Goal: Book appointment/travel/reservation

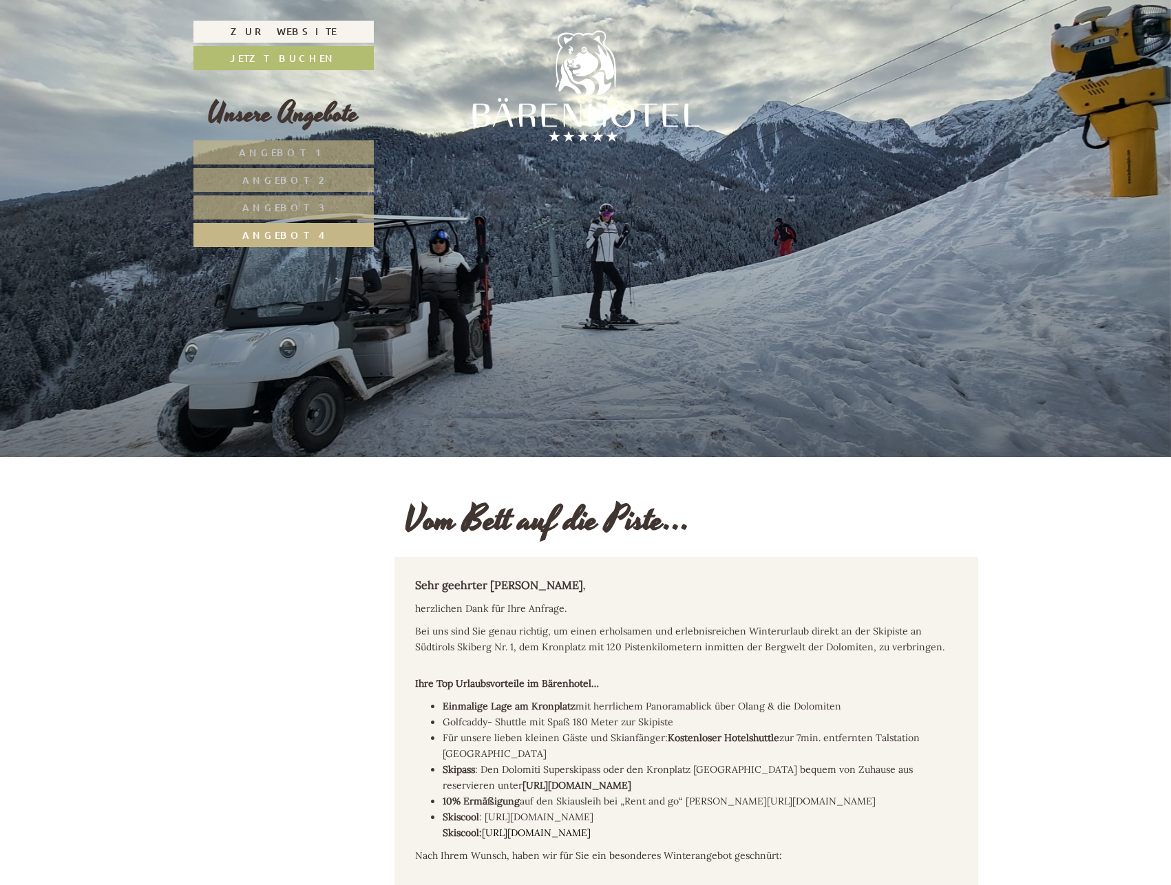
scroll to position [2368, 0]
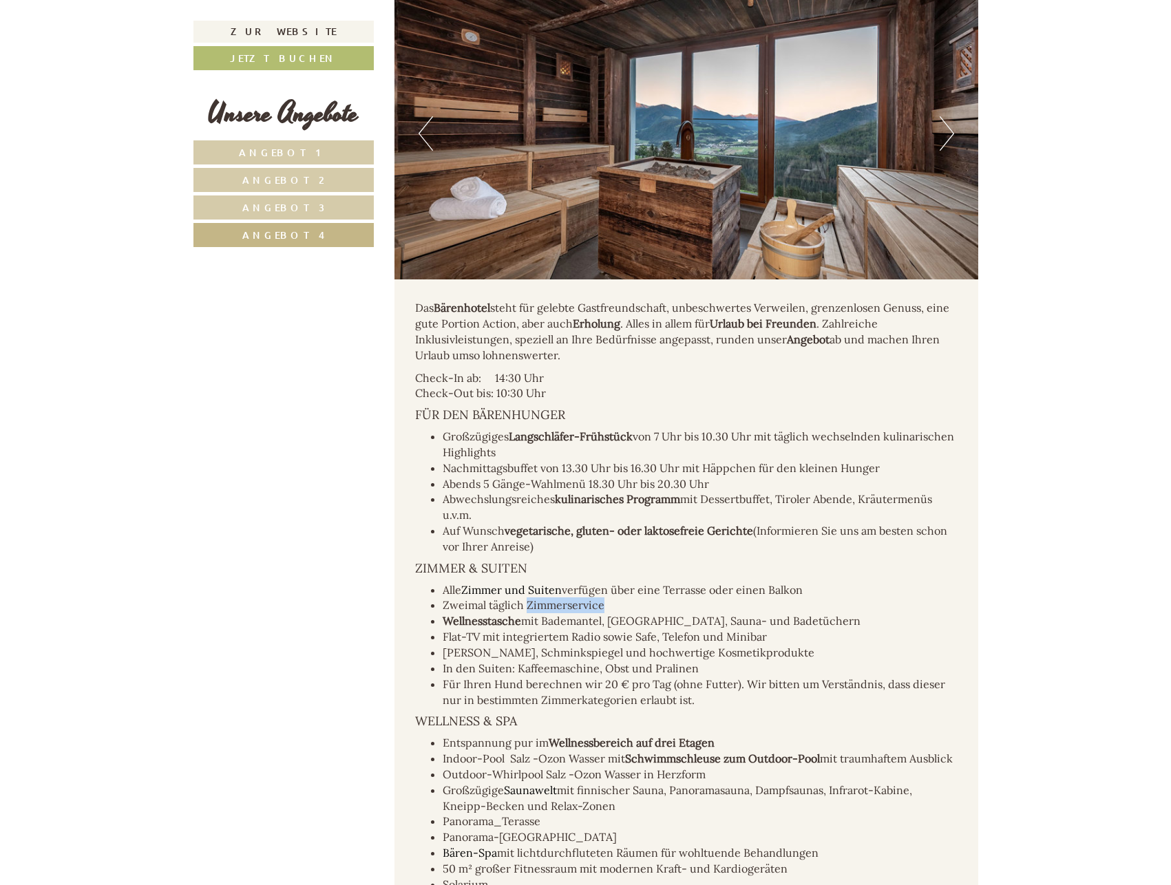
drag, startPoint x: 608, startPoint y: 593, endPoint x: 526, endPoint y: 591, distance: 81.9
click at [526, 597] on li "Zweimal täglich Zimmerservice" at bounding box center [700, 605] width 515 height 16
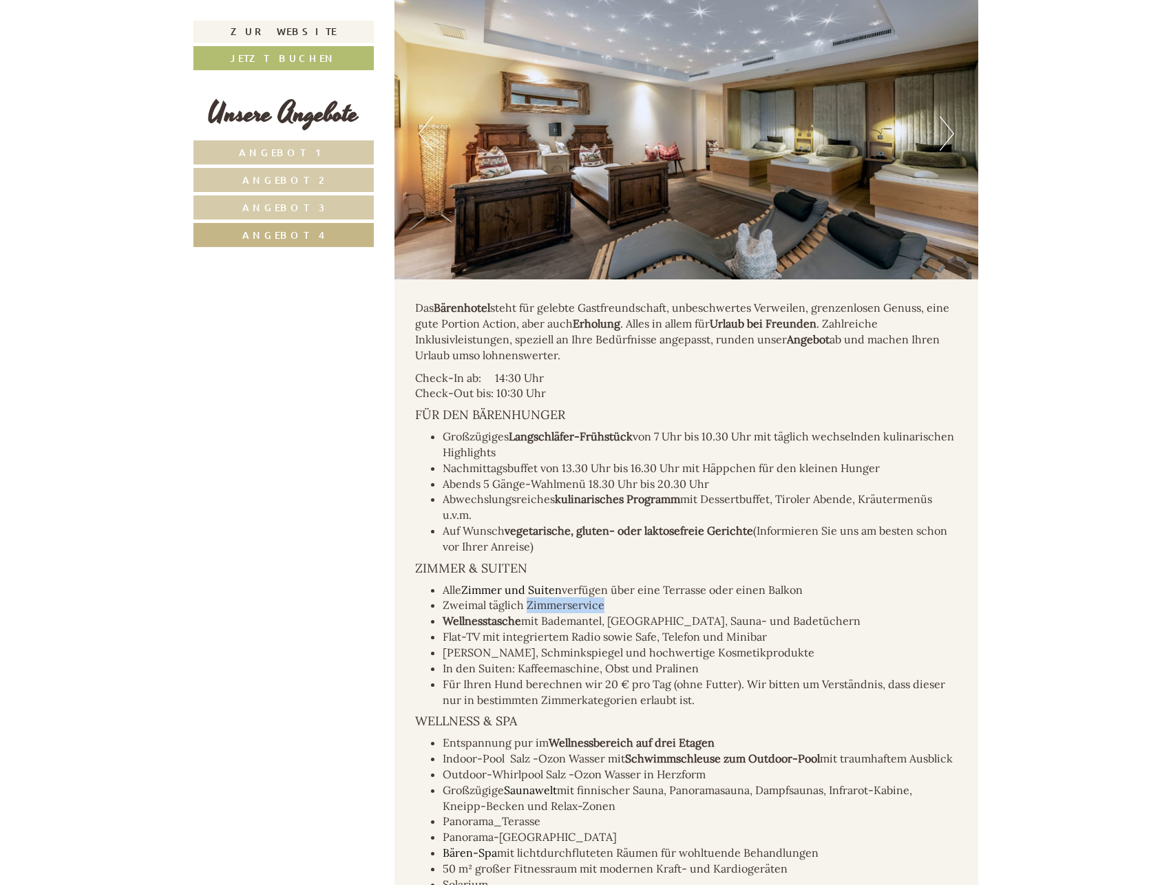
copy li "Zimmerservice"
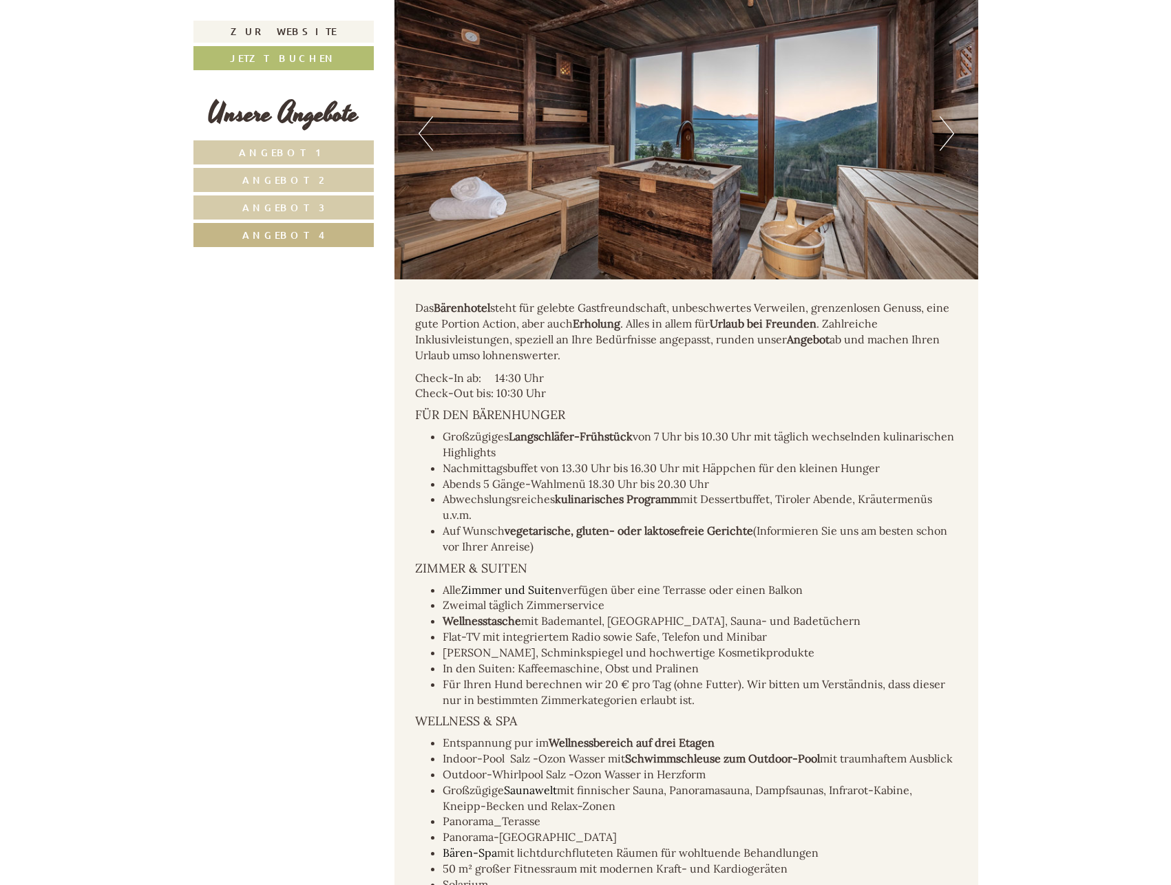
click at [679, 540] on div "Das Bärenhotel steht für gelebte Gastfreundschaft, unbeschwertes Verweilen, gre…" at bounding box center [686, 729] width 584 height 900
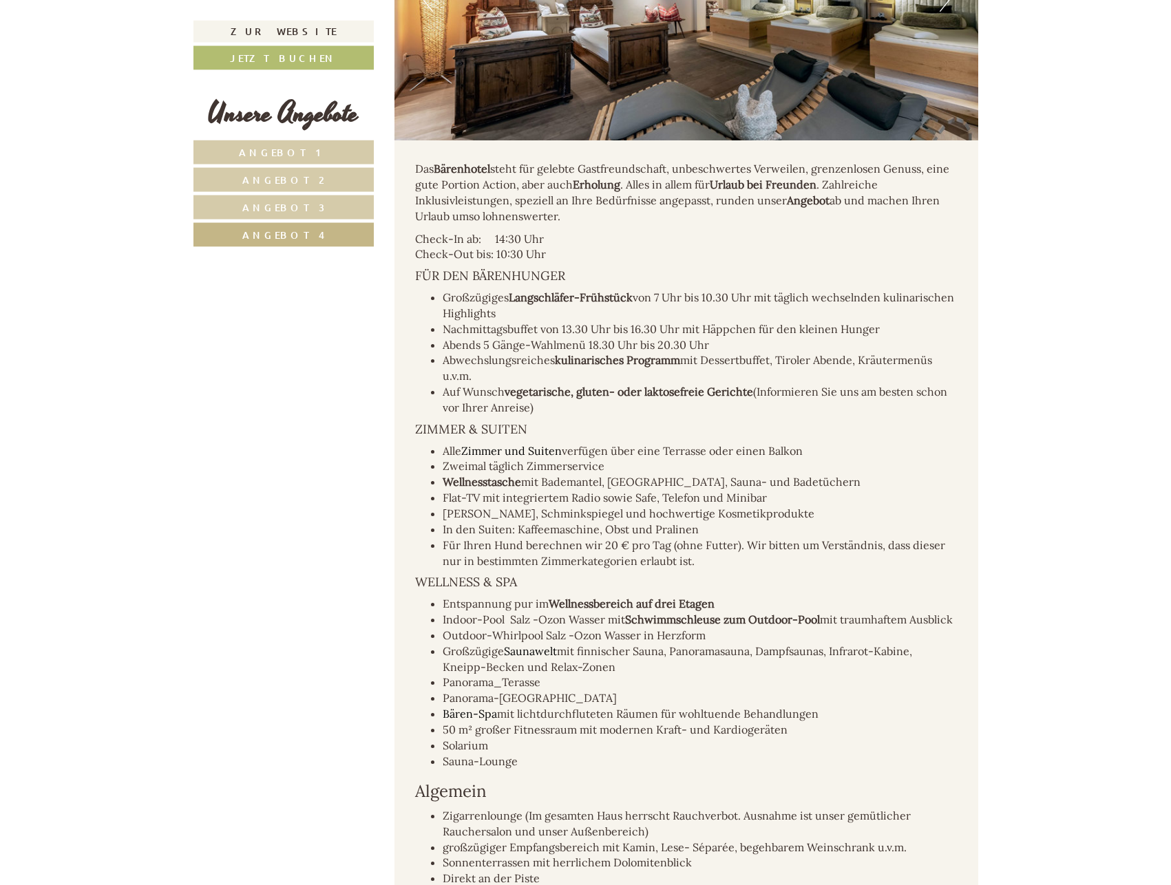
scroll to position [2578, 0]
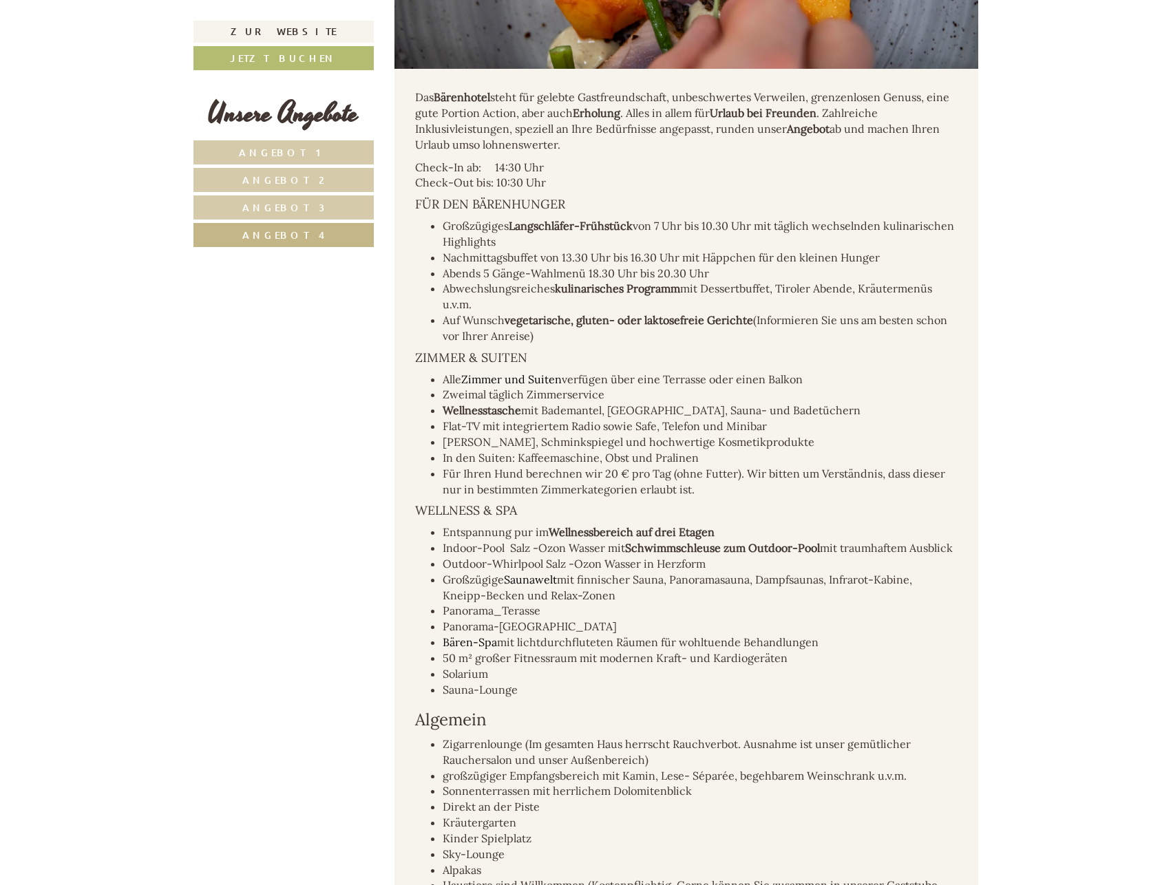
click at [316, 233] on link "Angebot 4" at bounding box center [283, 235] width 180 height 24
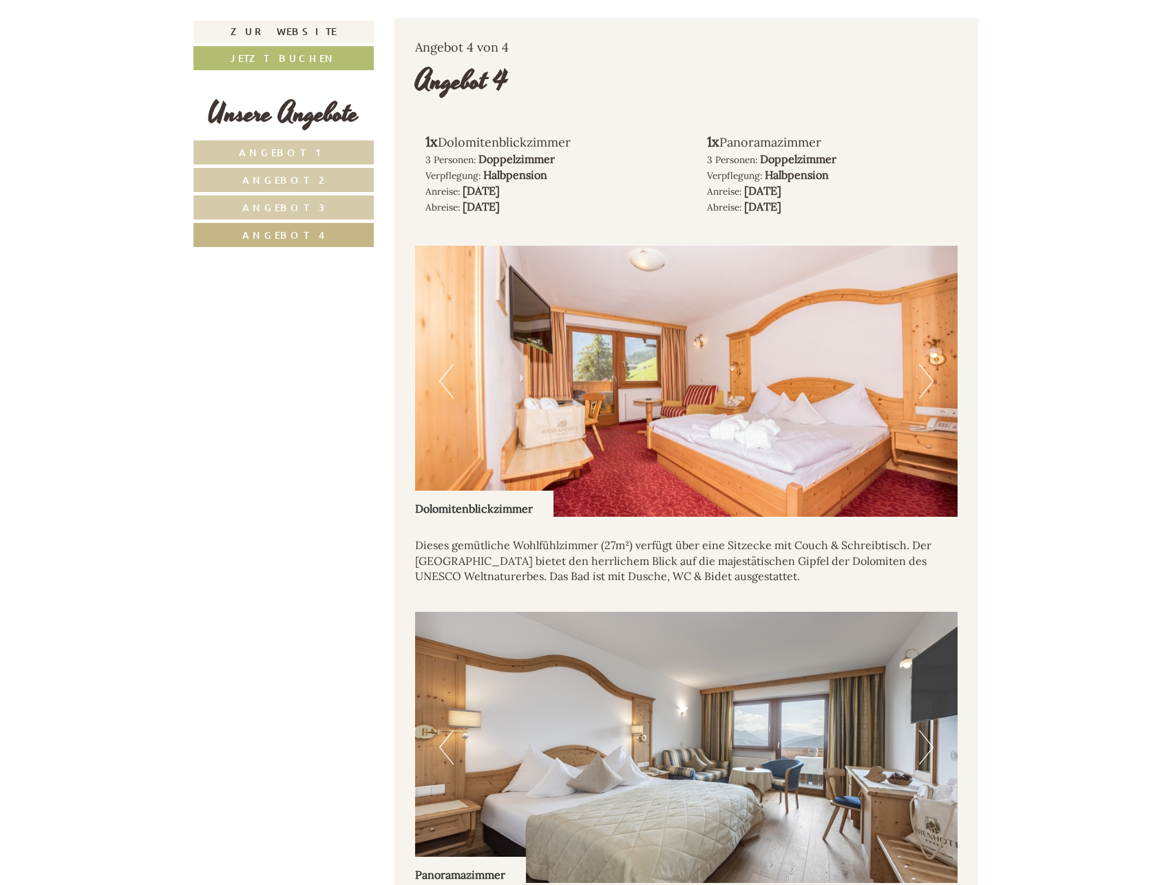
scroll to position [1174, 0]
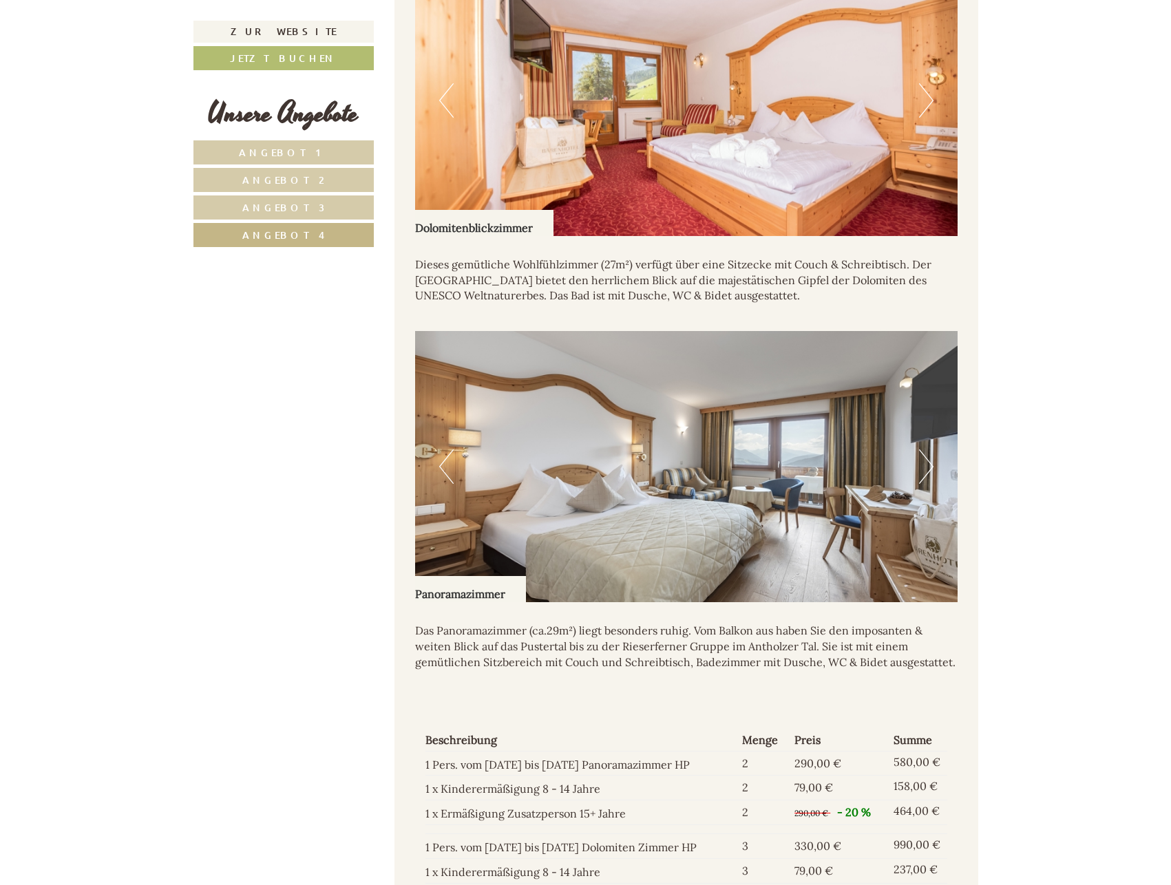
click at [927, 83] on button "Next" at bounding box center [926, 100] width 14 height 34
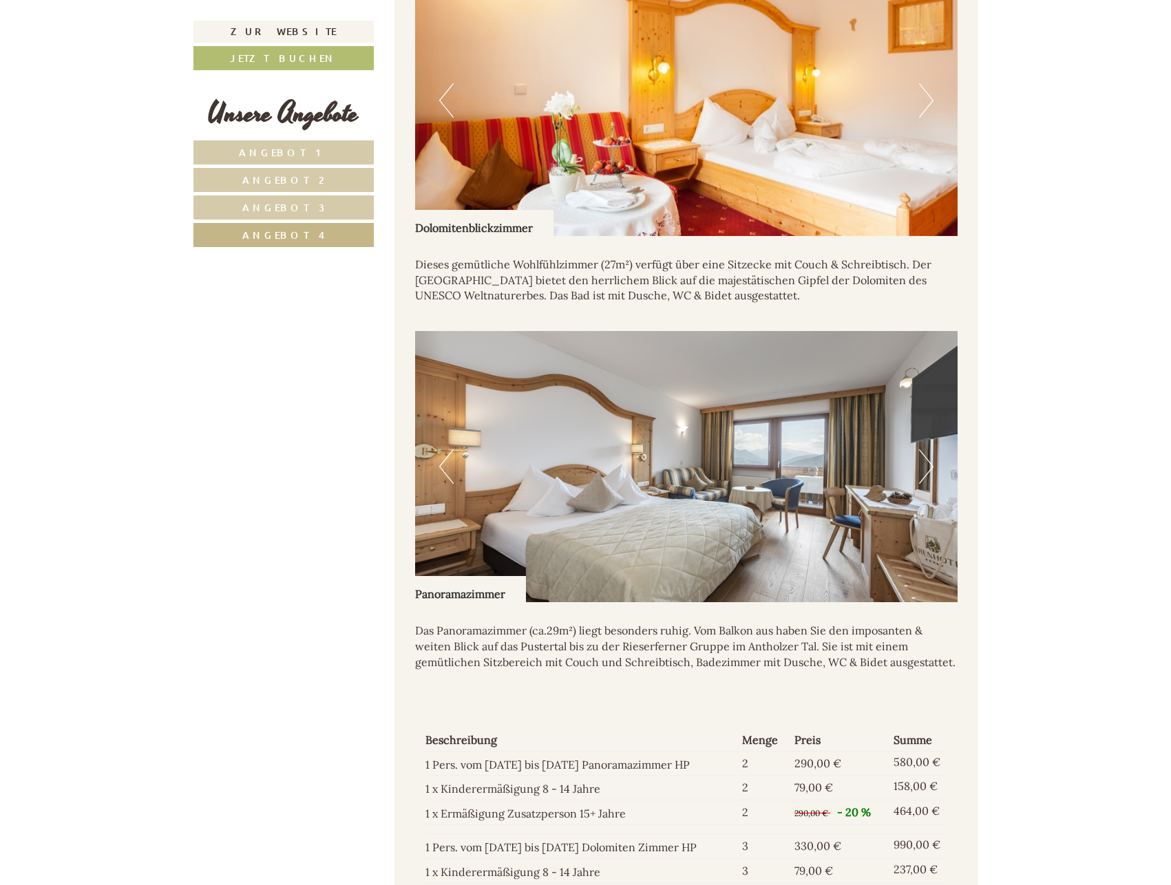
click at [927, 83] on button "Next" at bounding box center [926, 100] width 14 height 34
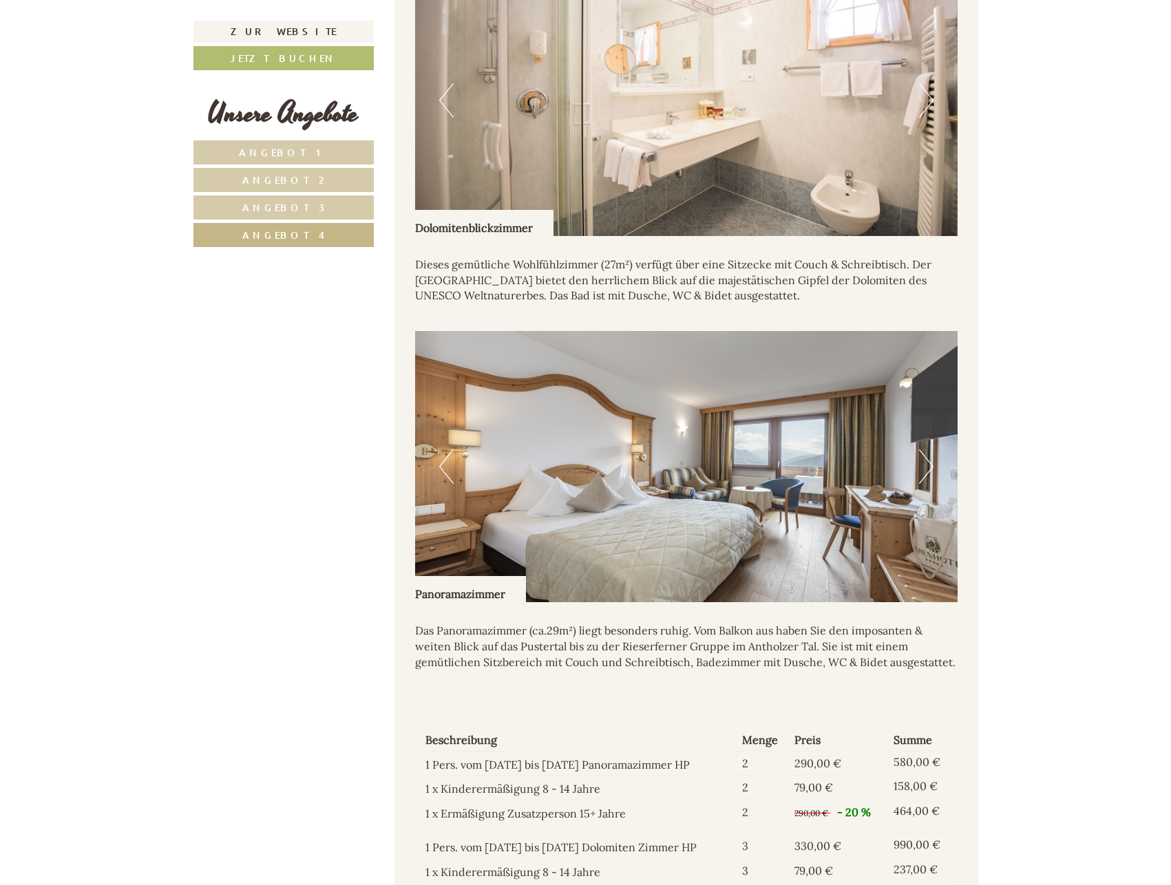
click at [926, 83] on button "Next" at bounding box center [926, 100] width 14 height 34
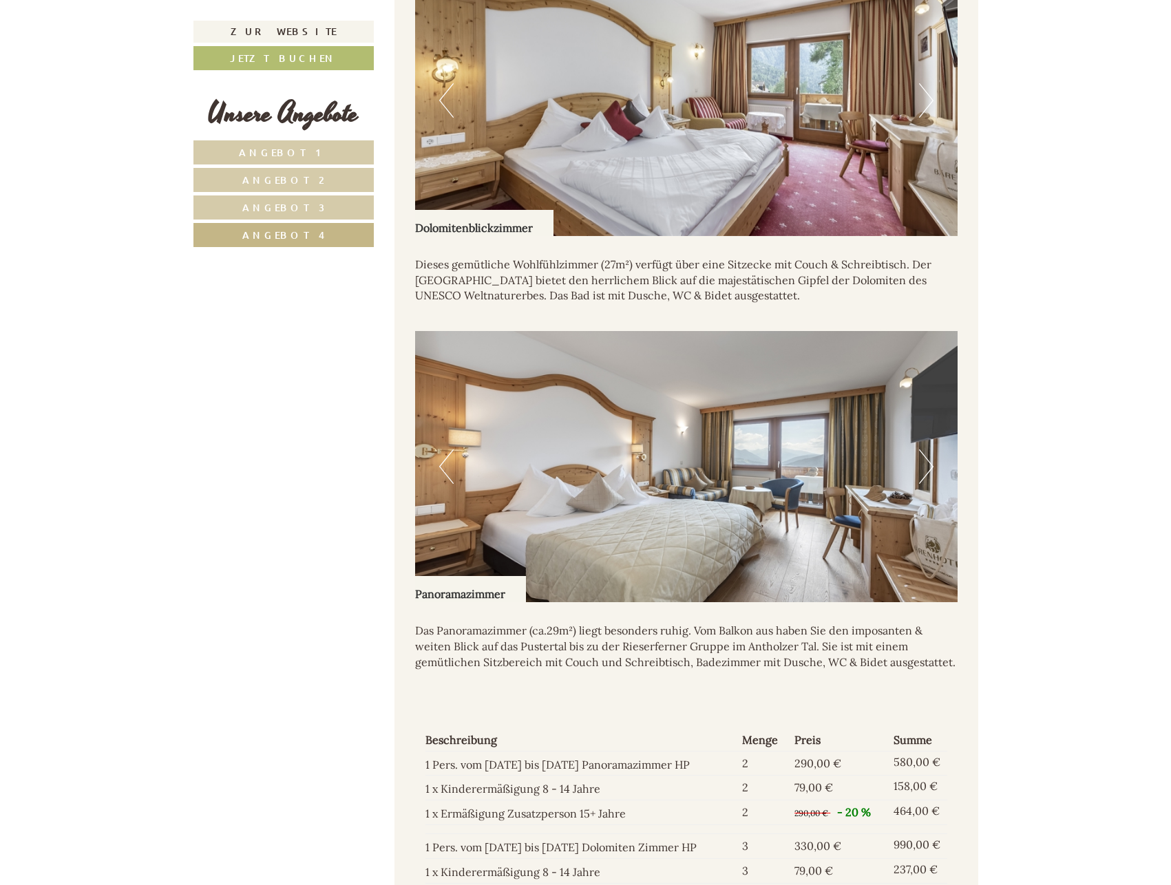
click at [926, 83] on button "Next" at bounding box center [926, 100] width 14 height 34
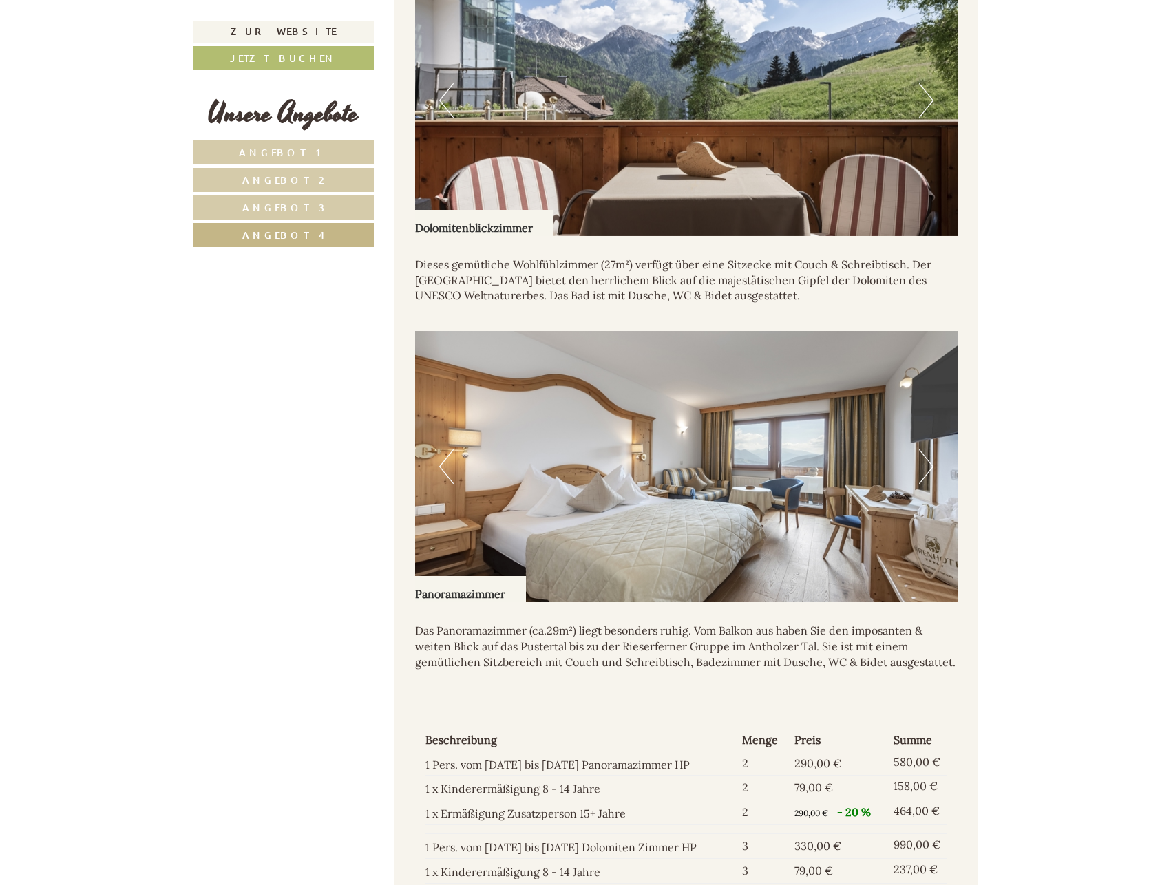
click at [930, 459] on button "Next" at bounding box center [926, 466] width 14 height 34
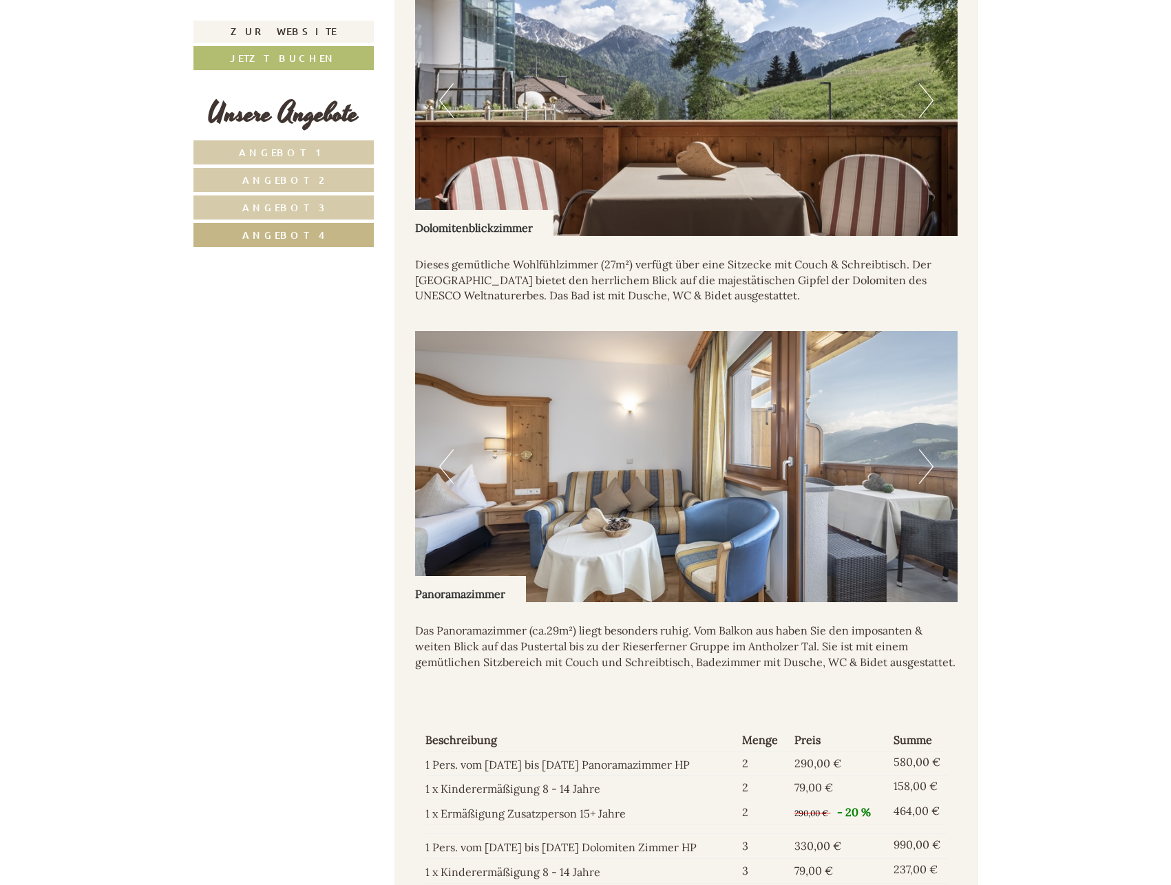
click at [930, 459] on button "Next" at bounding box center [926, 466] width 14 height 34
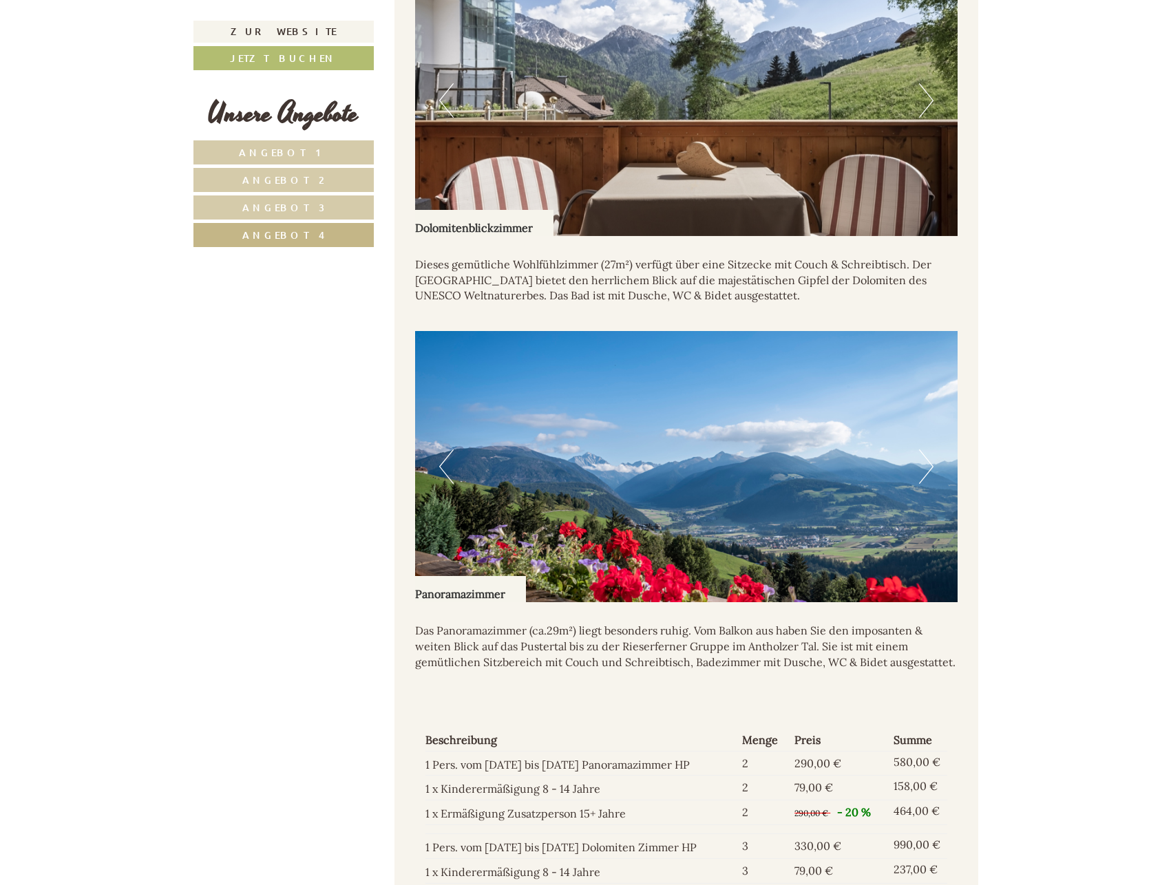
click at [930, 459] on button "Next" at bounding box center [926, 466] width 14 height 34
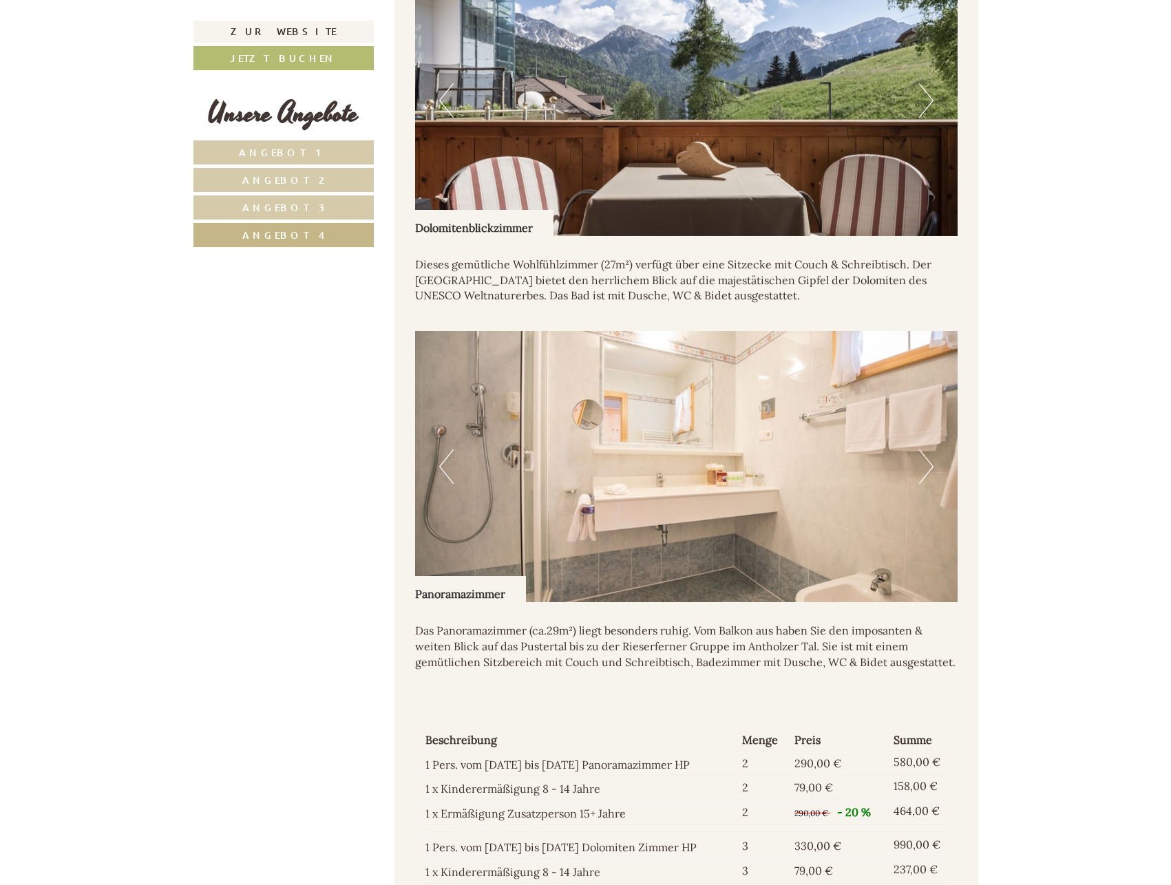
click at [930, 459] on button "Next" at bounding box center [926, 466] width 14 height 34
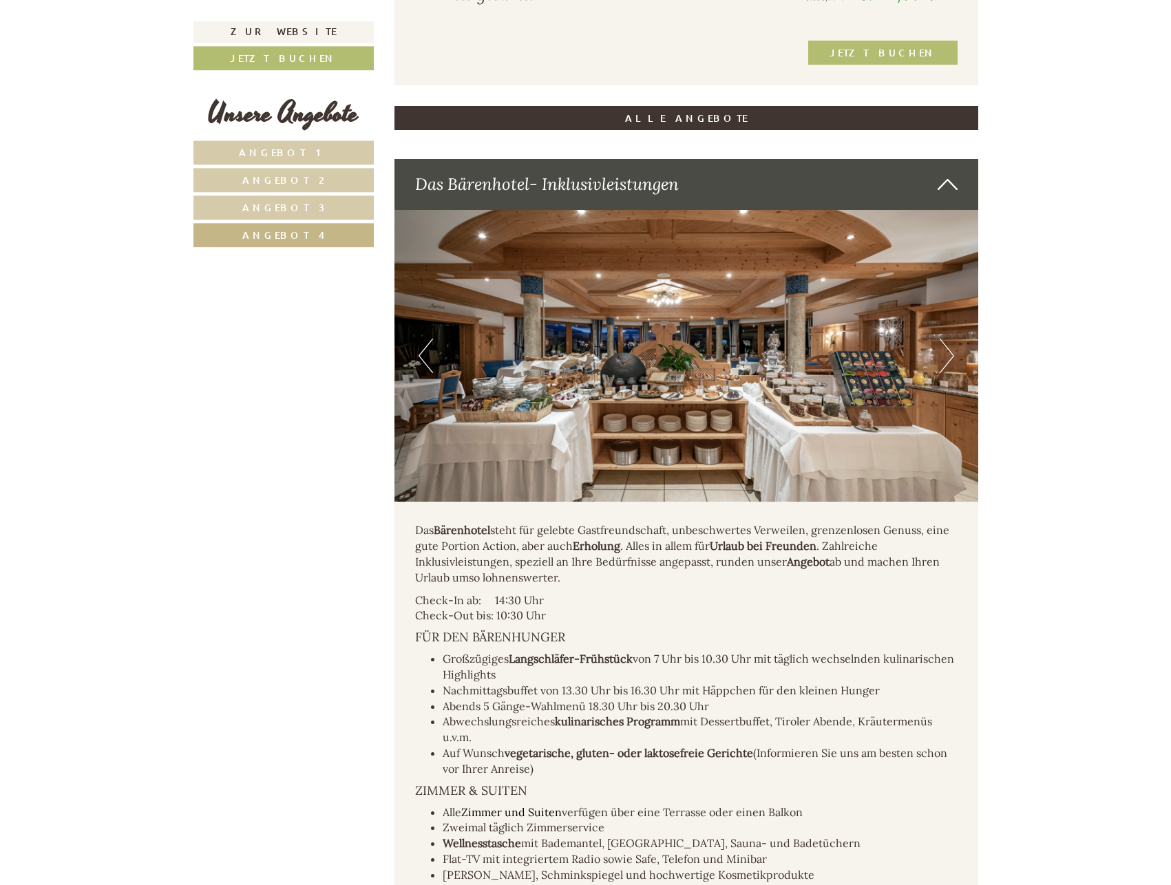
scroll to position [2227, 0]
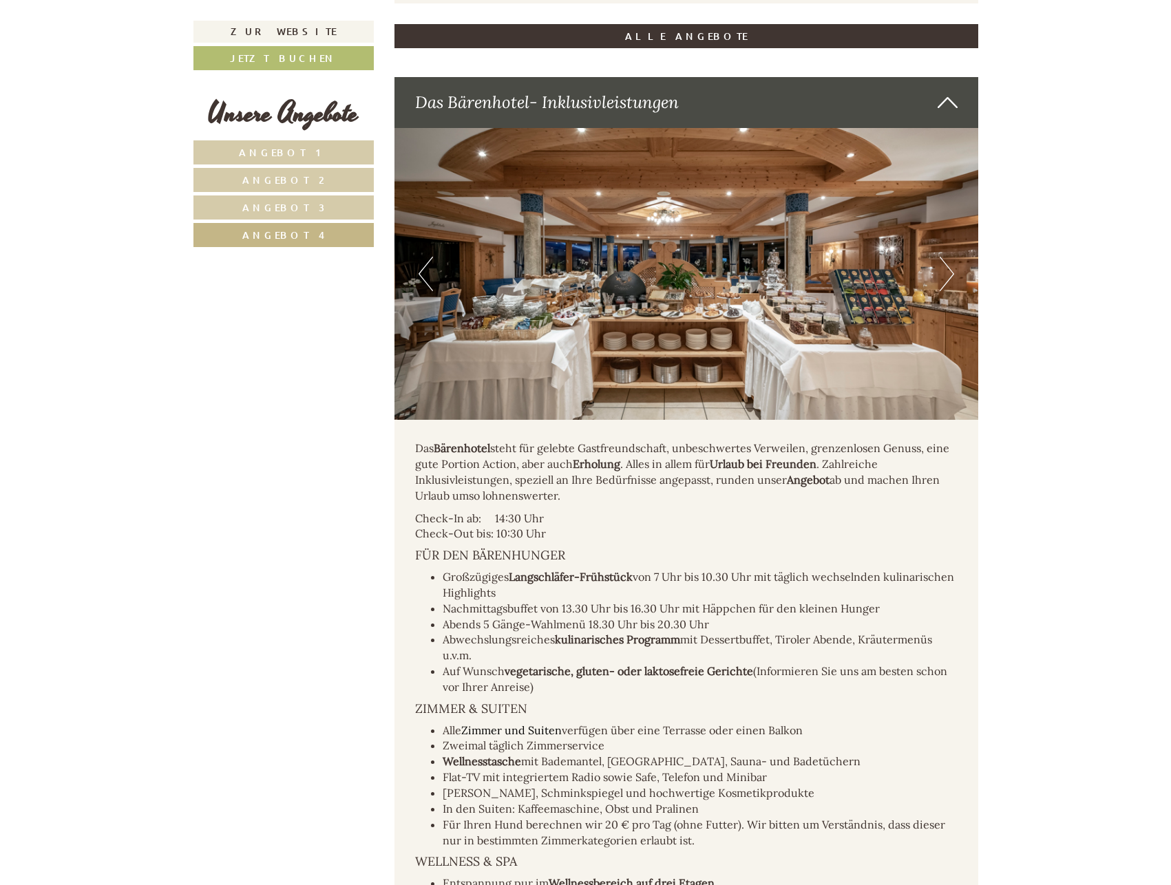
click at [944, 257] on button "Next" at bounding box center [946, 274] width 14 height 34
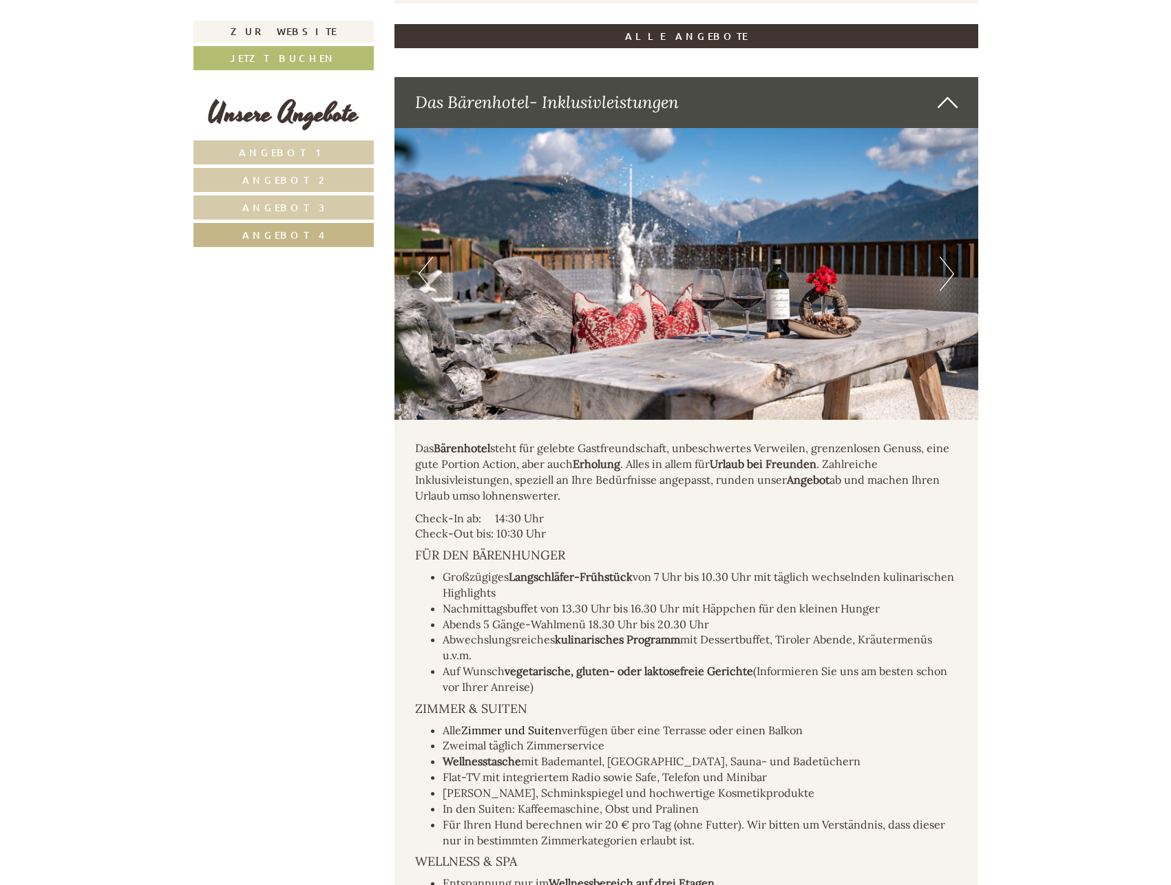
click at [946, 257] on button "Next" at bounding box center [946, 274] width 14 height 34
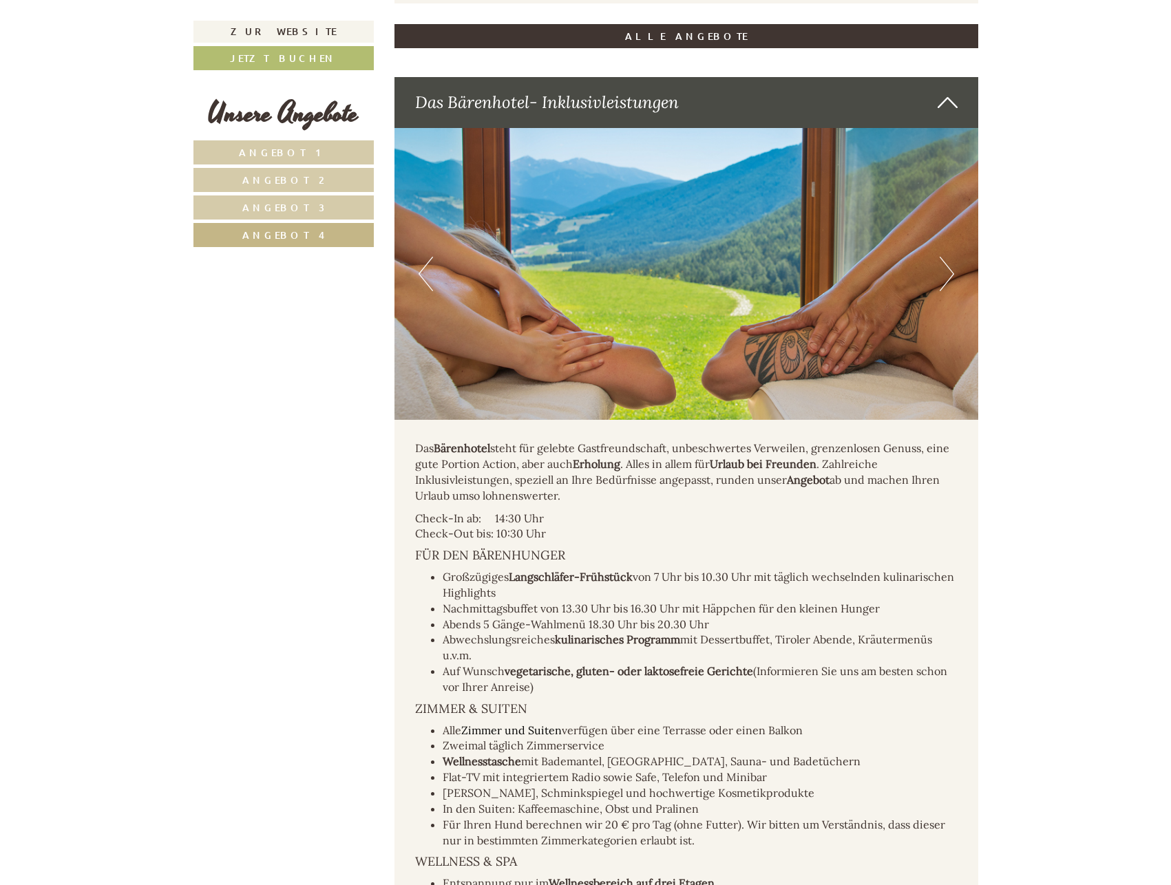
click at [947, 257] on button "Next" at bounding box center [946, 274] width 14 height 34
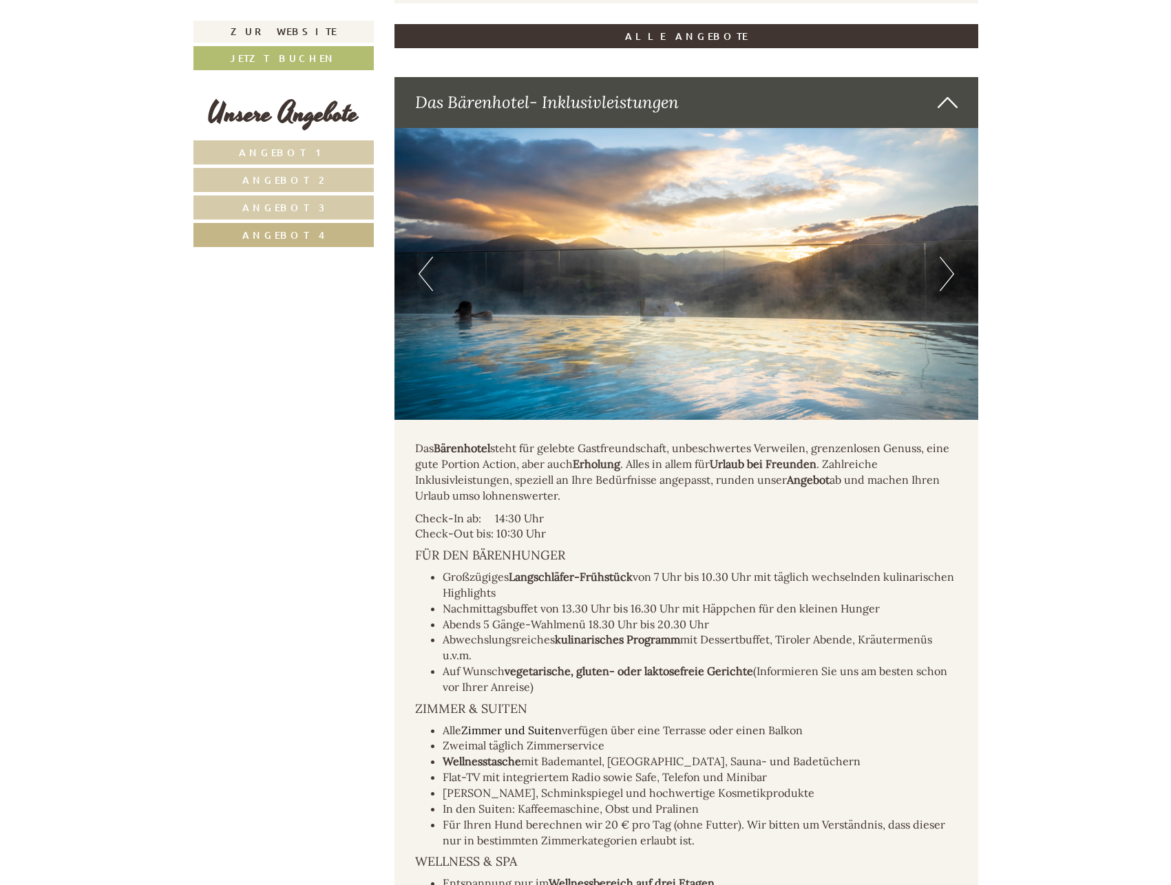
click at [944, 257] on button "Next" at bounding box center [946, 274] width 14 height 34
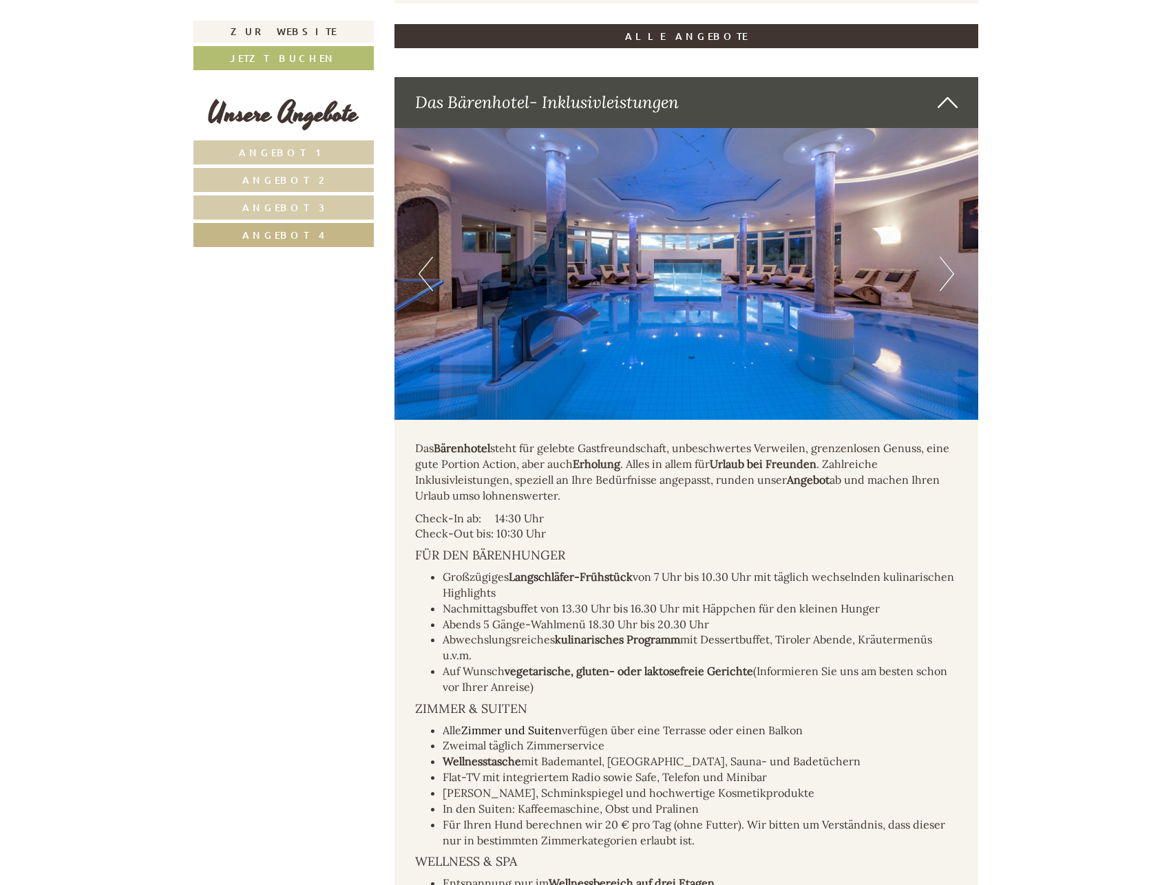
click at [944, 257] on button "Next" at bounding box center [946, 274] width 14 height 34
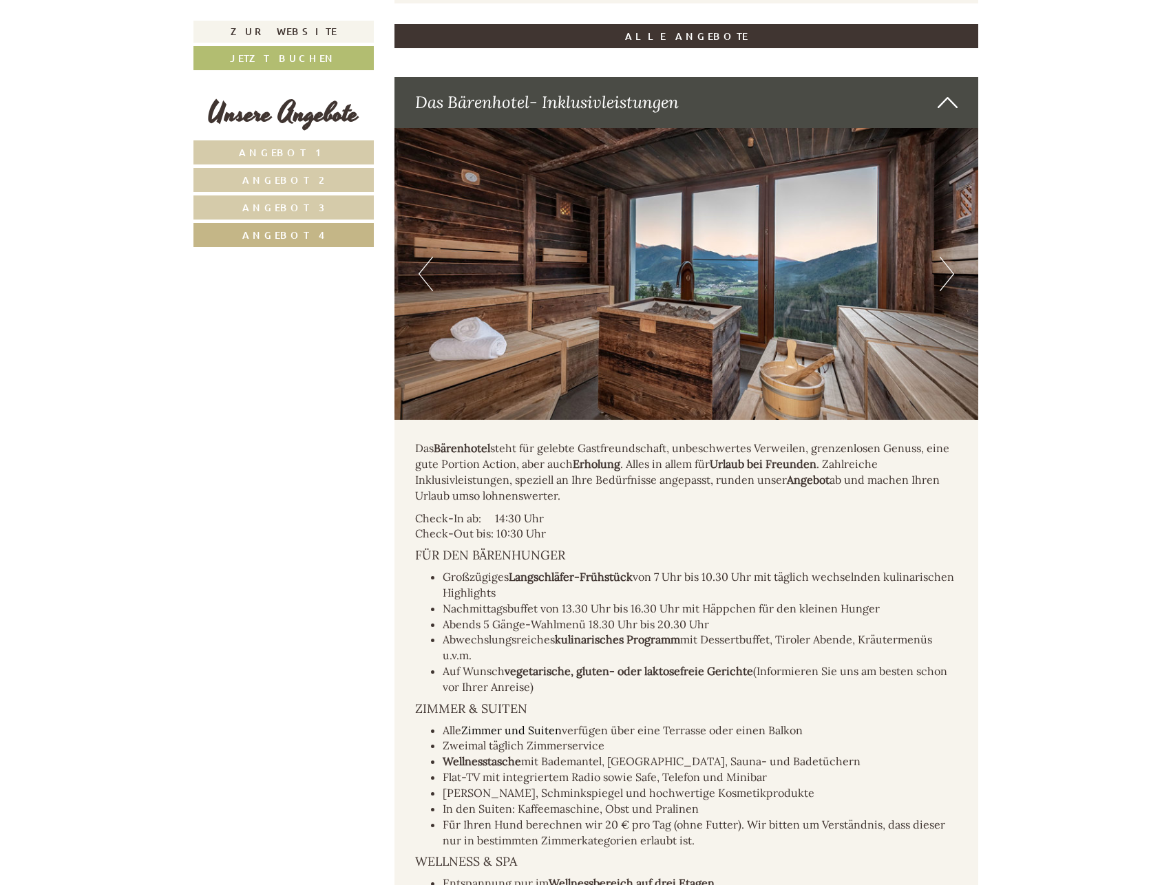
click at [944, 257] on button "Next" at bounding box center [946, 274] width 14 height 34
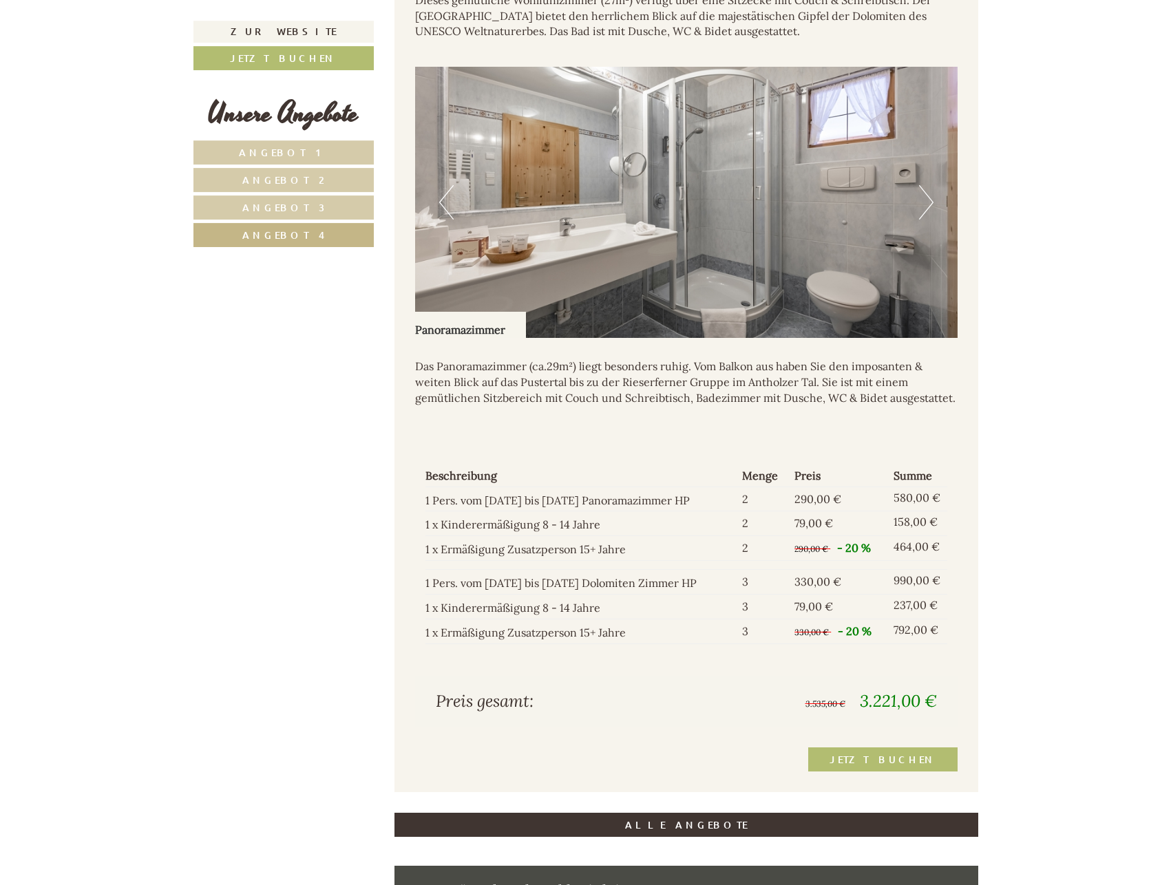
scroll to position [1595, 0]
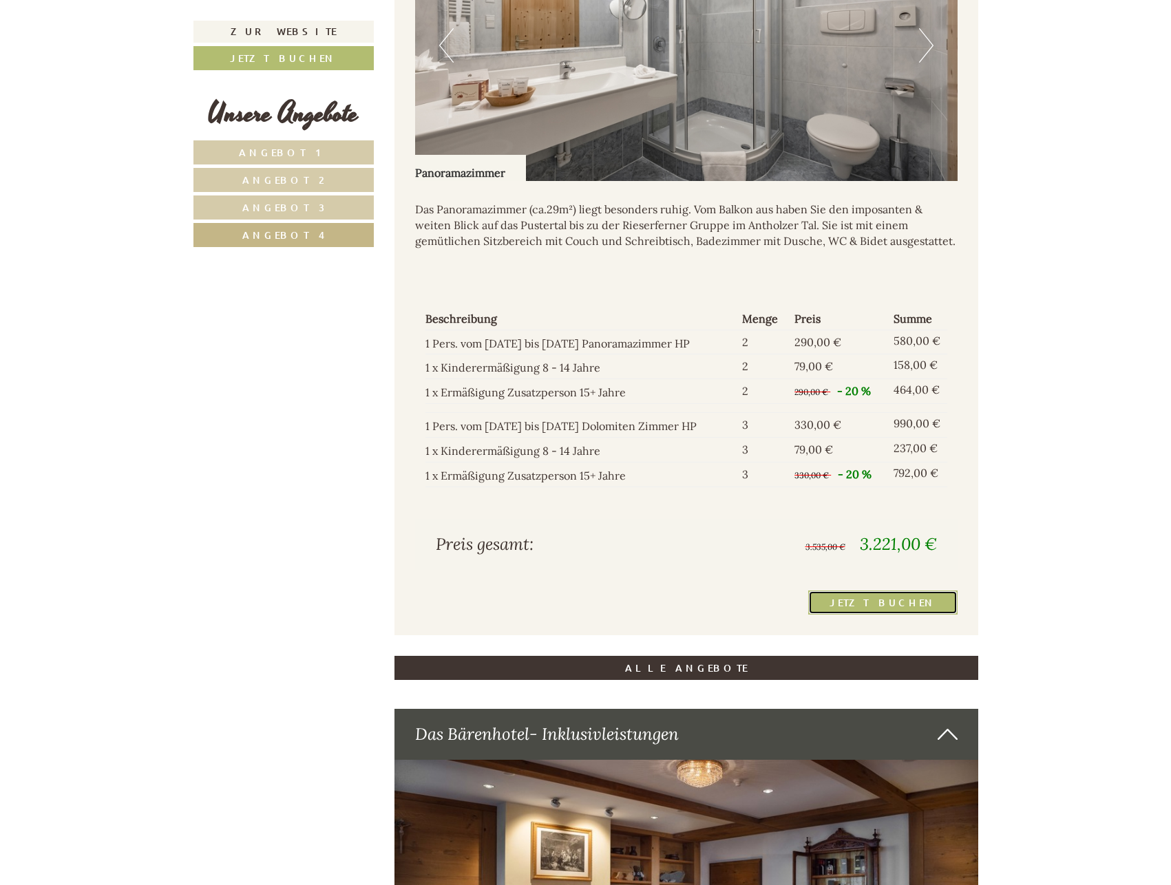
click at [883, 591] on link "Jetzt buchen" at bounding box center [882, 603] width 149 height 24
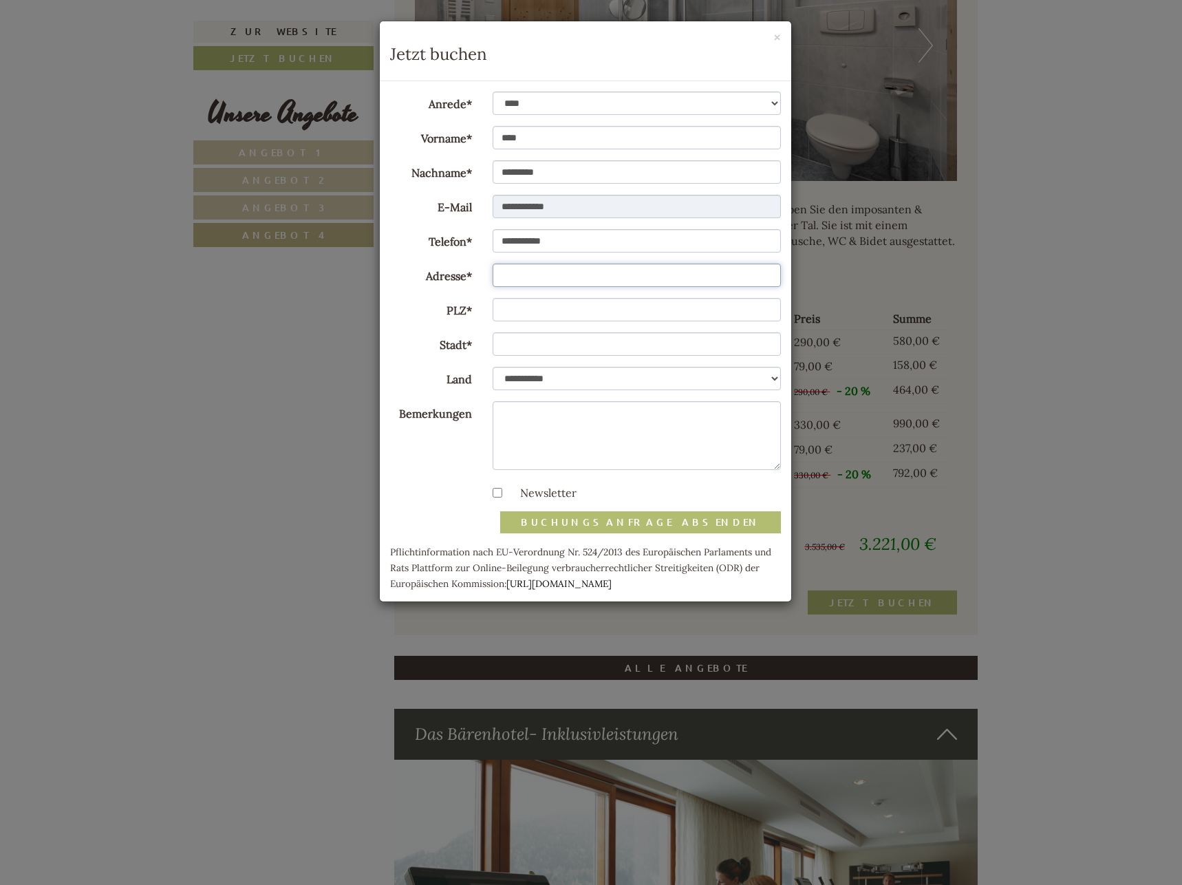
click at [511, 268] on input "Adresse*" at bounding box center [637, 275] width 288 height 23
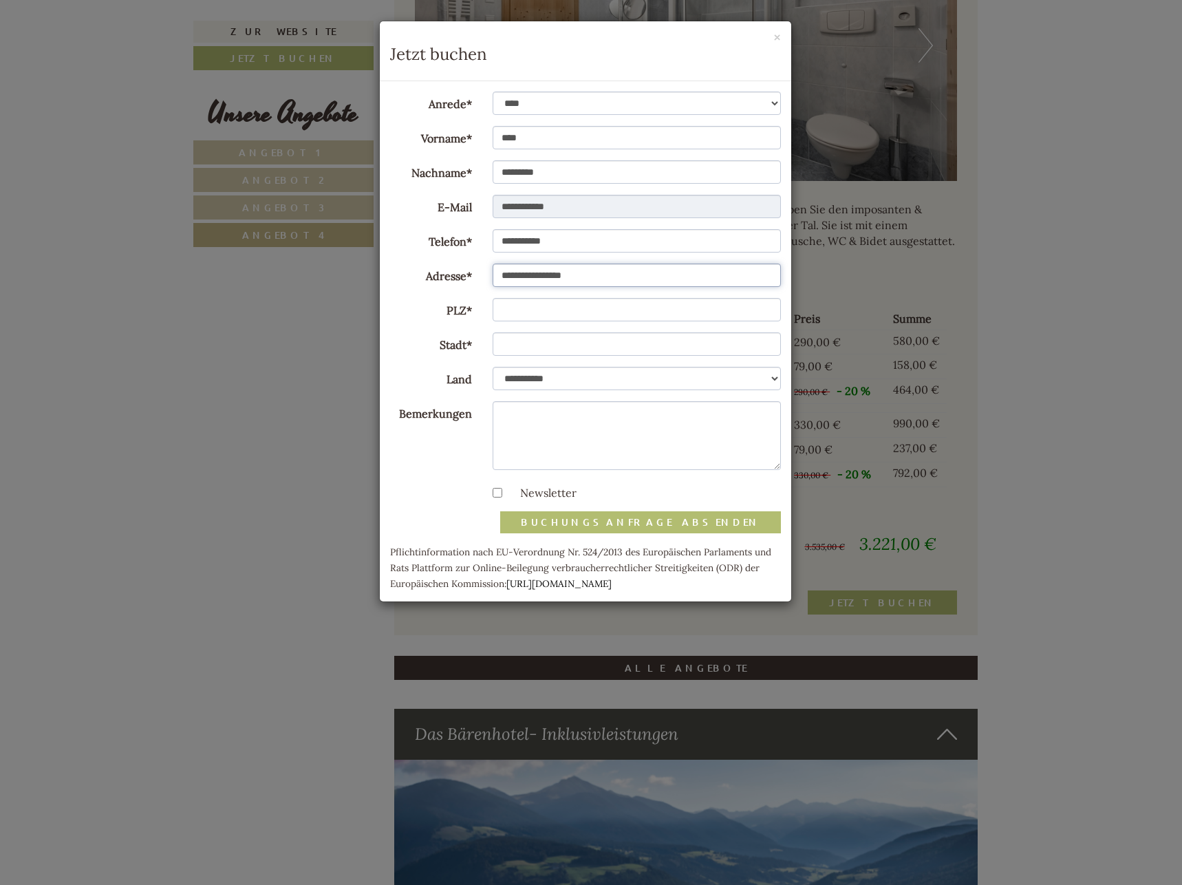
type input "**********"
type input "*****"
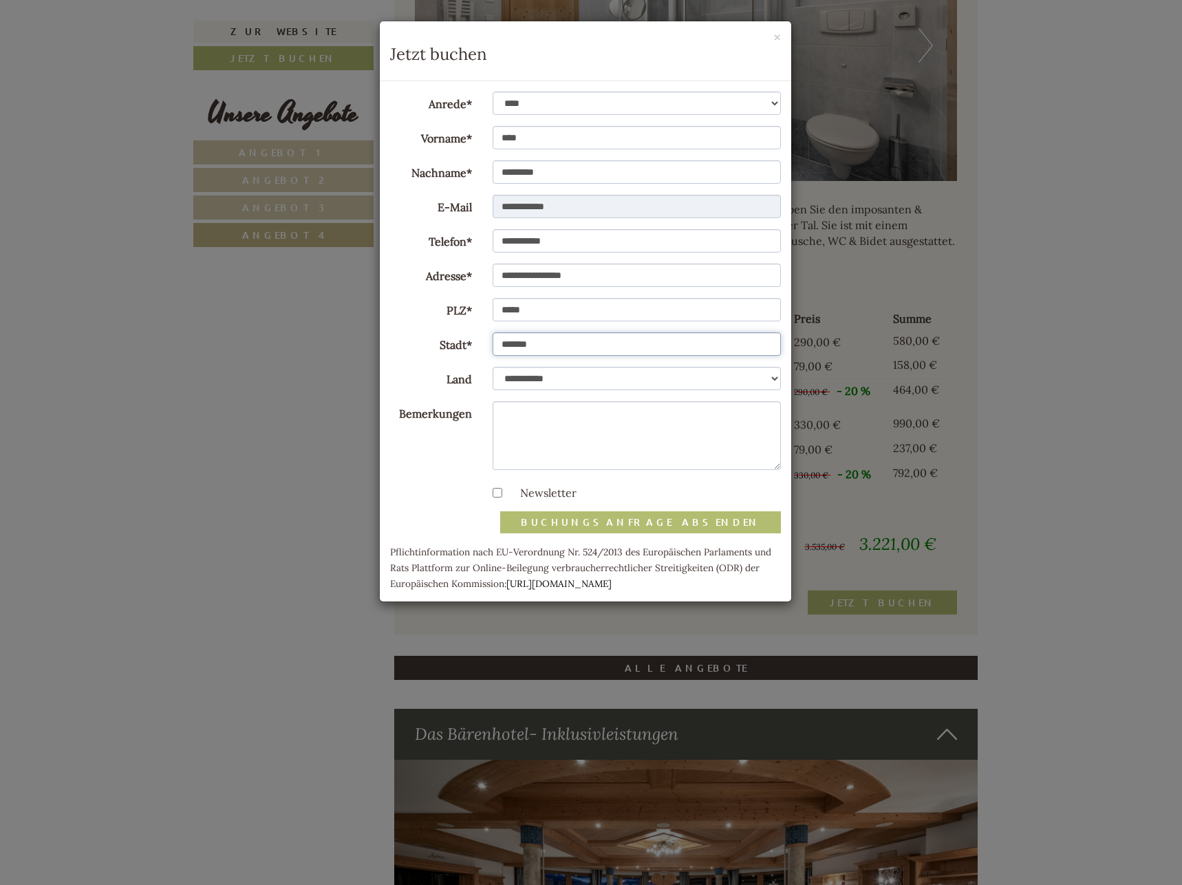
type input "*******"
click at [407, 324] on form "**********" at bounding box center [585, 341] width 391 height 499
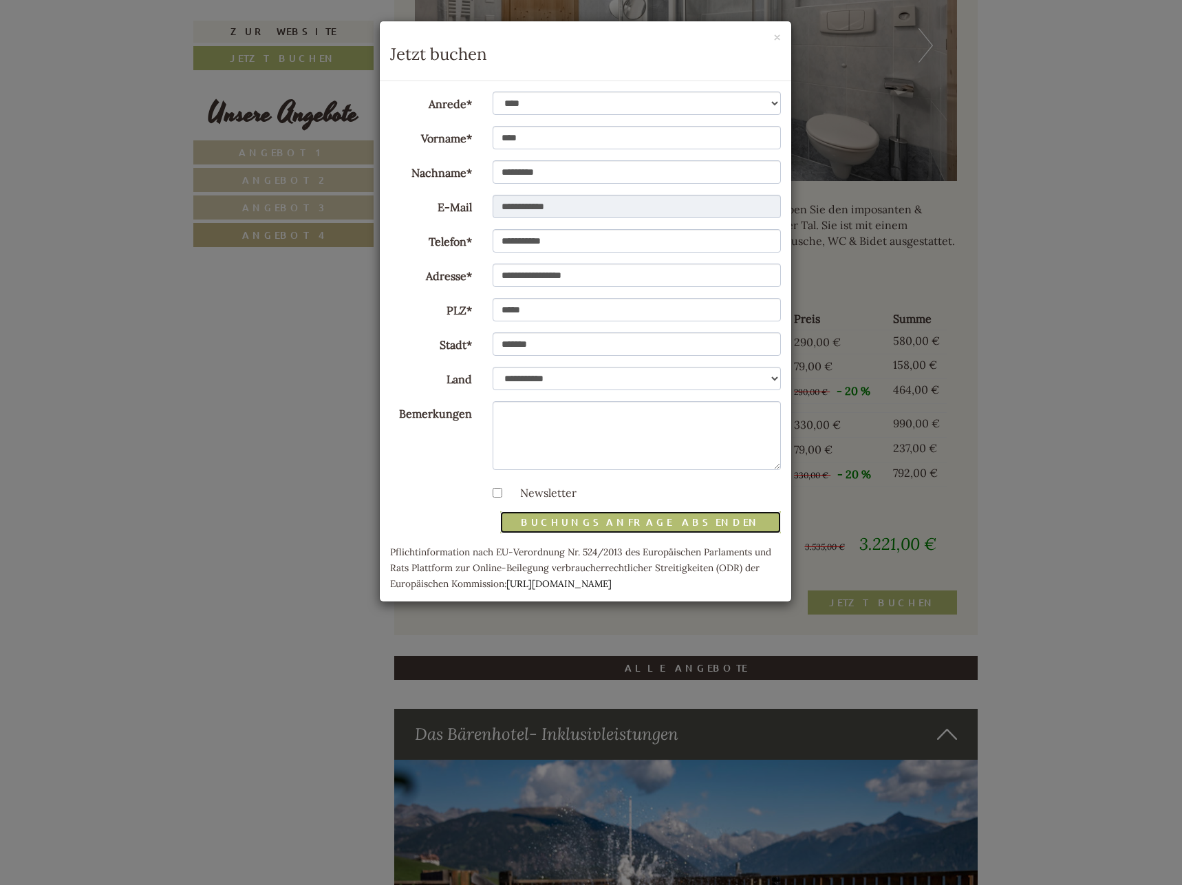
click at [688, 526] on button "Buchungsanfrage absenden" at bounding box center [640, 522] width 281 height 22
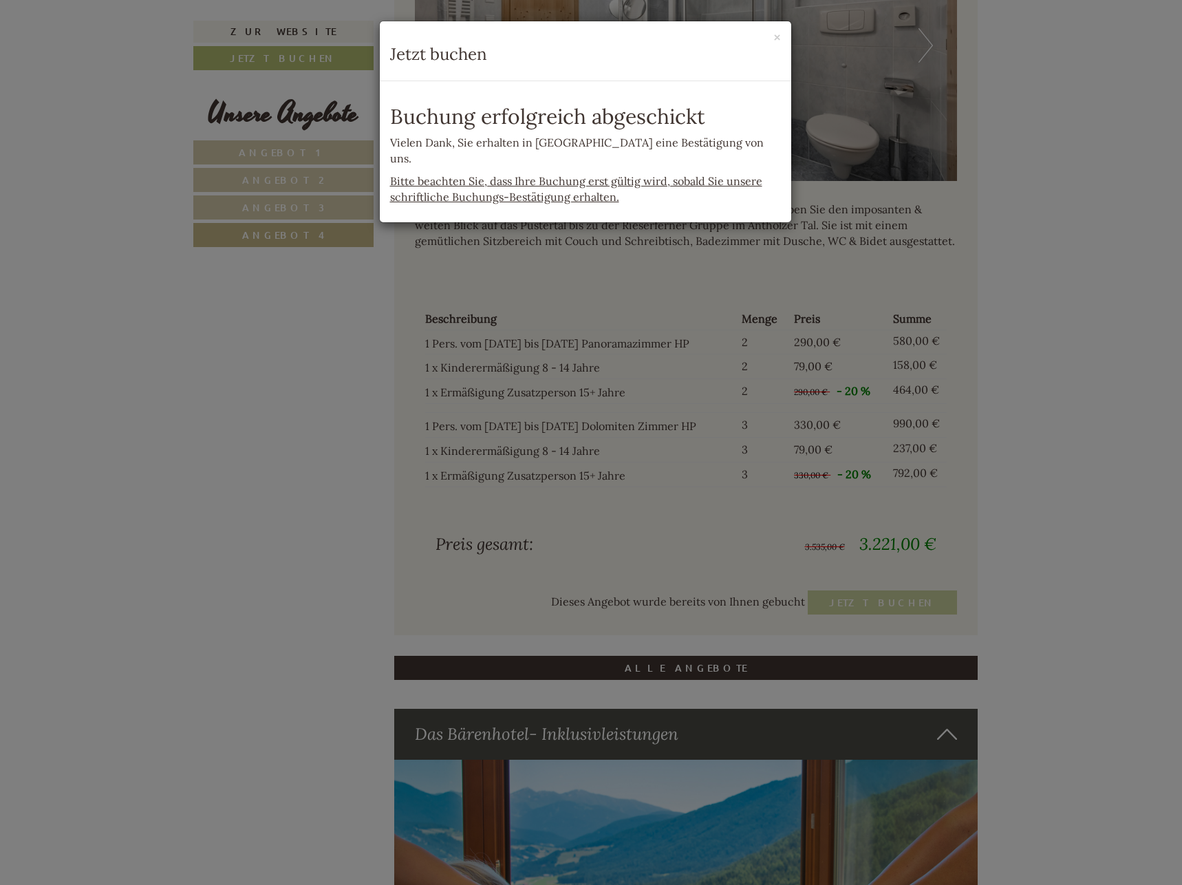
click at [689, 138] on p "Vielen Dank, Sie erhalten in [GEOGRAPHIC_DATA] eine Bestätigung von uns." at bounding box center [585, 151] width 391 height 32
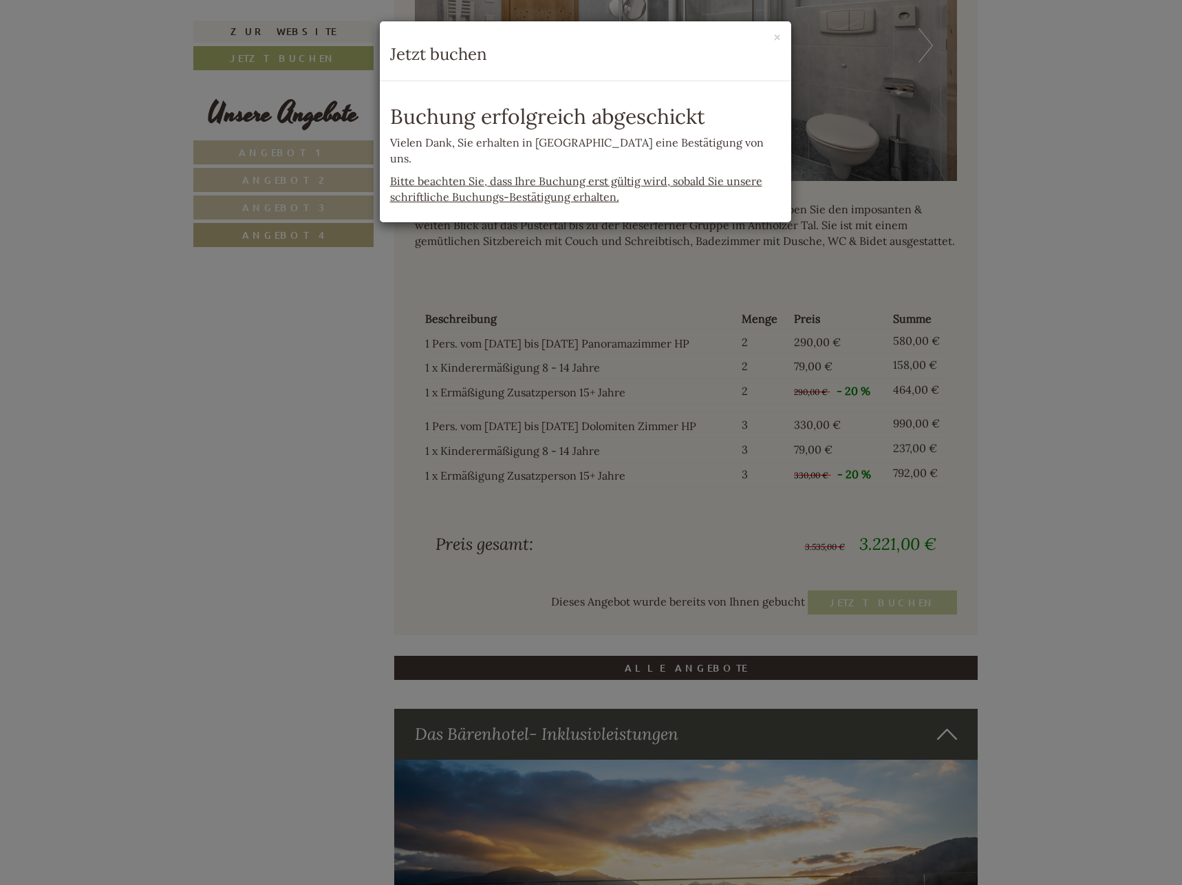
click at [786, 40] on div "× Jetzt buchen" at bounding box center [586, 51] width 412 height 60
click at [777, 41] on button "×" at bounding box center [778, 37] width 8 height 14
